Goal: Download file/media

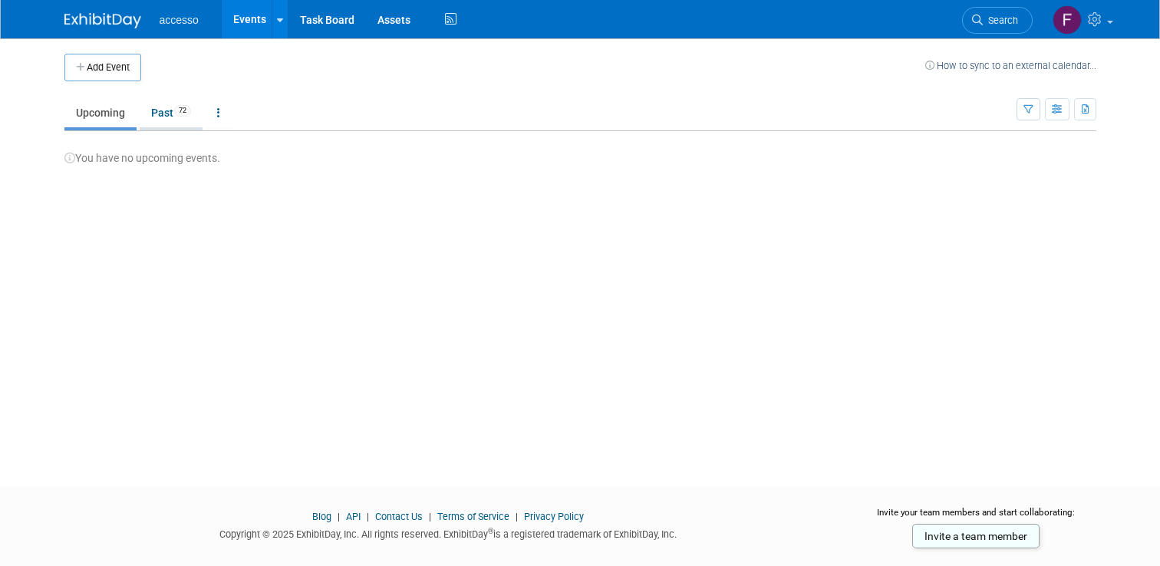
click at [162, 111] on link "Past 72" at bounding box center [171, 112] width 63 height 29
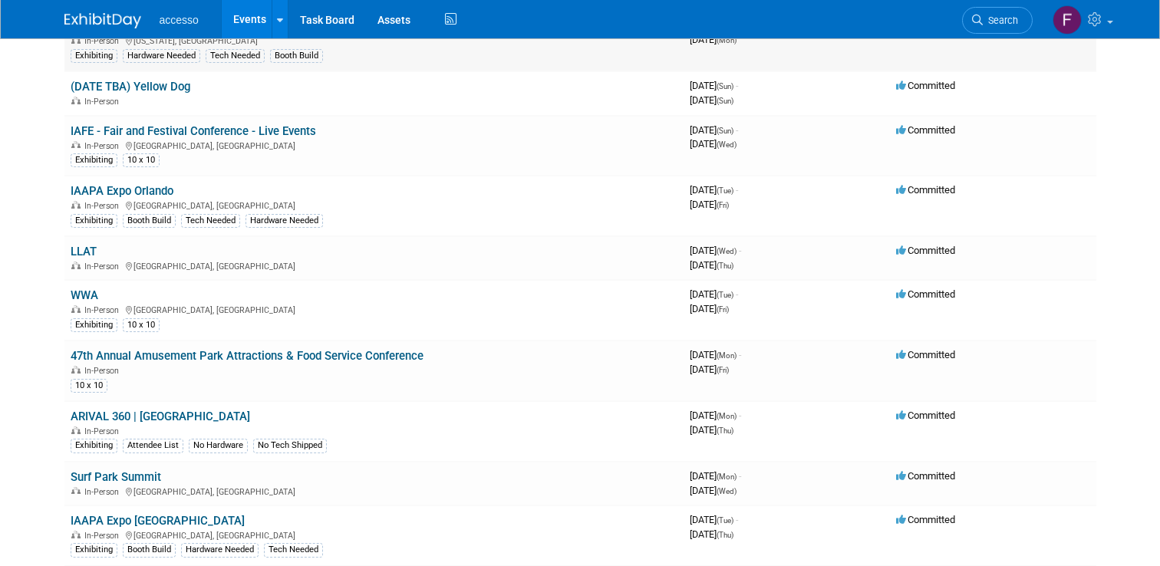
scroll to position [247, 0]
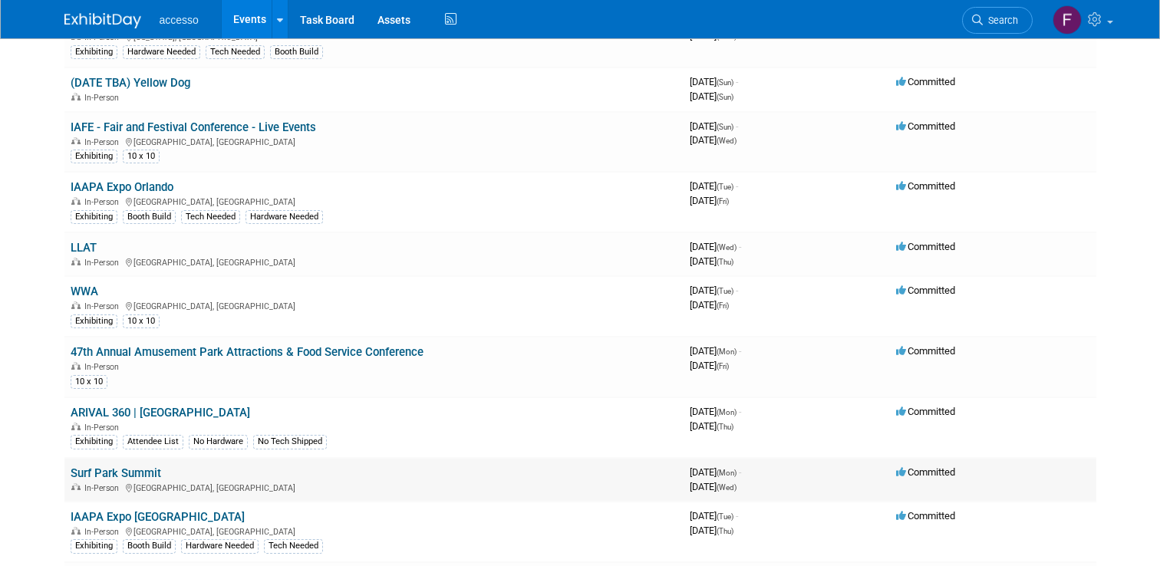
click at [94, 475] on link "Surf Park Summit" at bounding box center [116, 474] width 91 height 14
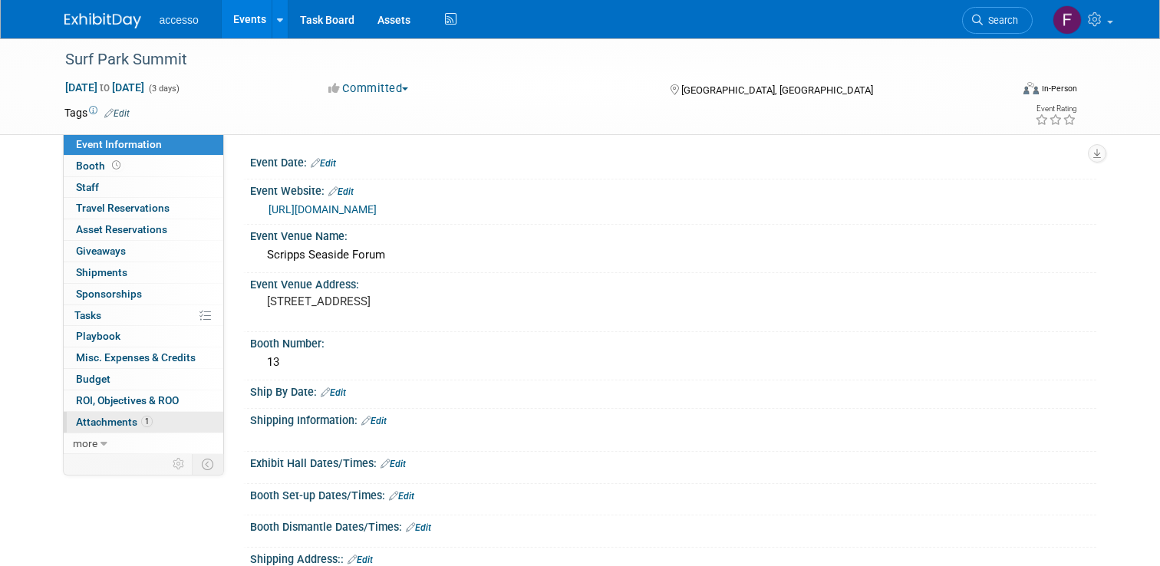
click at [97, 422] on span "Attachments 1" at bounding box center [114, 422] width 77 height 12
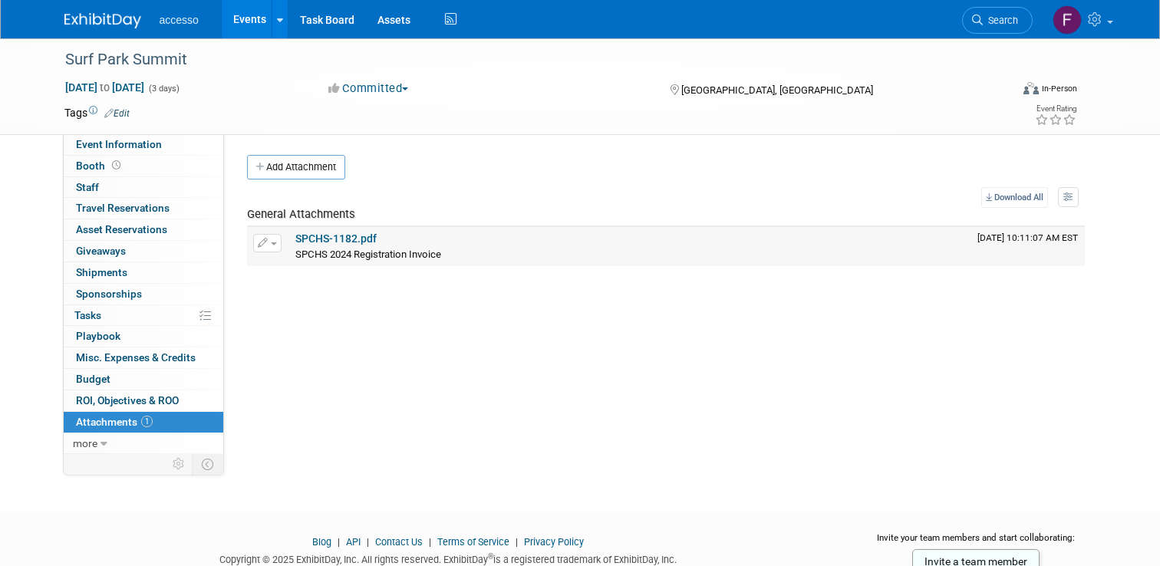
click at [362, 243] on link "SPCHS-1182.pdf" at bounding box center [335, 239] width 81 height 12
